Goal: Find contact information: Find contact information

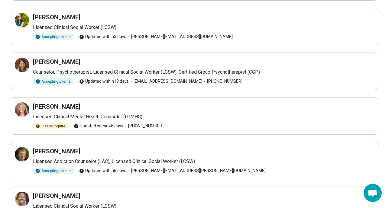
scroll to position [77, 0]
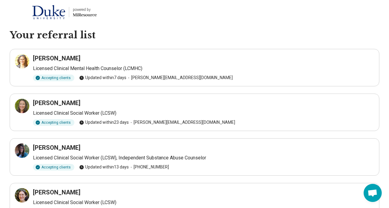
click at [56, 59] on h3 "[PERSON_NAME]" at bounding box center [56, 58] width 47 height 8
click at [119, 72] on p "Licensed Clinical Mental Health Counselor (LCMHC)" at bounding box center [203, 68] width 341 height 7
click at [106, 72] on p "Licensed Clinical Mental Health Counselor (LCMHC)" at bounding box center [203, 68] width 341 height 7
click at [53, 61] on h3 "Erika Bloodworth" at bounding box center [56, 58] width 47 height 8
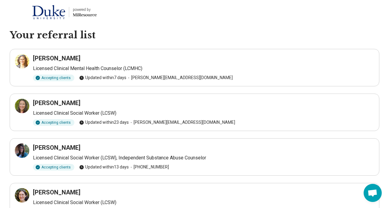
click at [47, 69] on p "Licensed Clinical Mental Health Counselor (LCMHC)" at bounding box center [203, 68] width 341 height 7
click at [174, 79] on div "Accepting clients Updated within 7 days erika@c3counseling.org" at bounding box center [203, 78] width 341 height 7
copy span "erika@c3counseling.org"
